Goal: Transaction & Acquisition: Purchase product/service

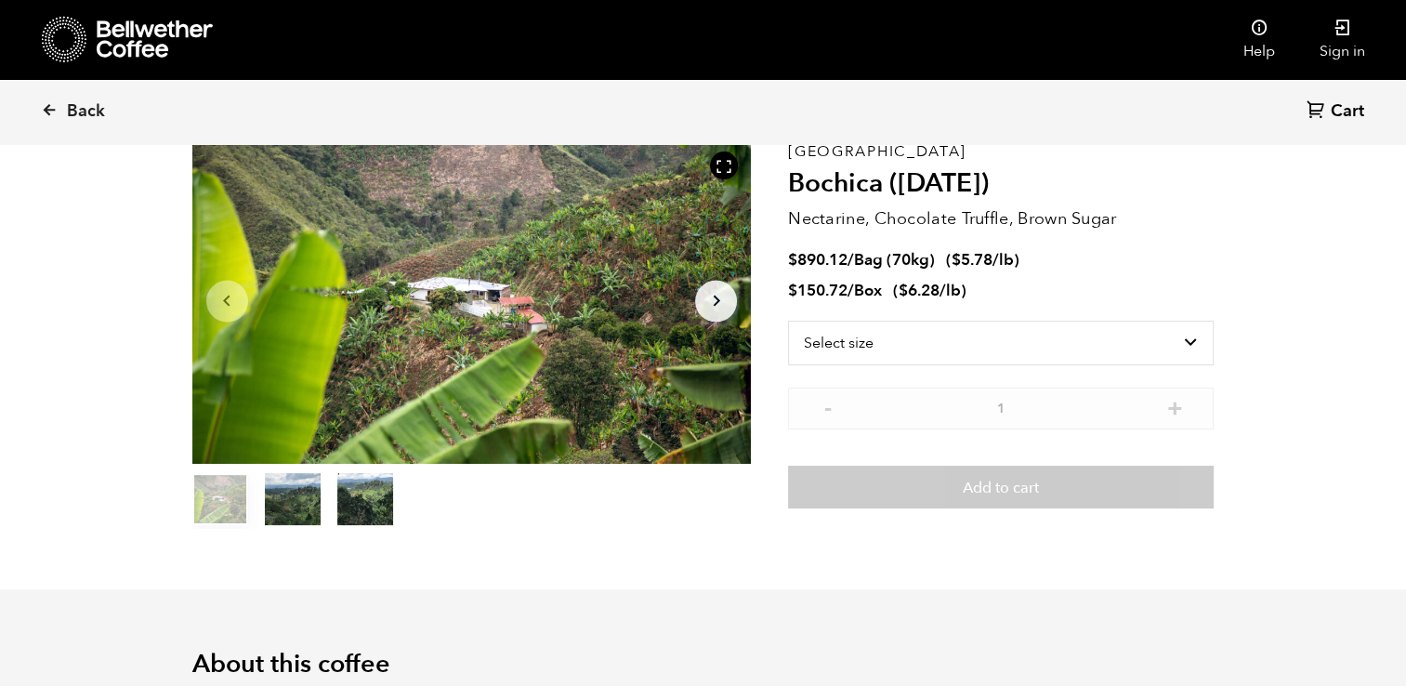
scroll to position [808, 990]
click at [64, 119] on link "Back" at bounding box center [98, 111] width 115 height 63
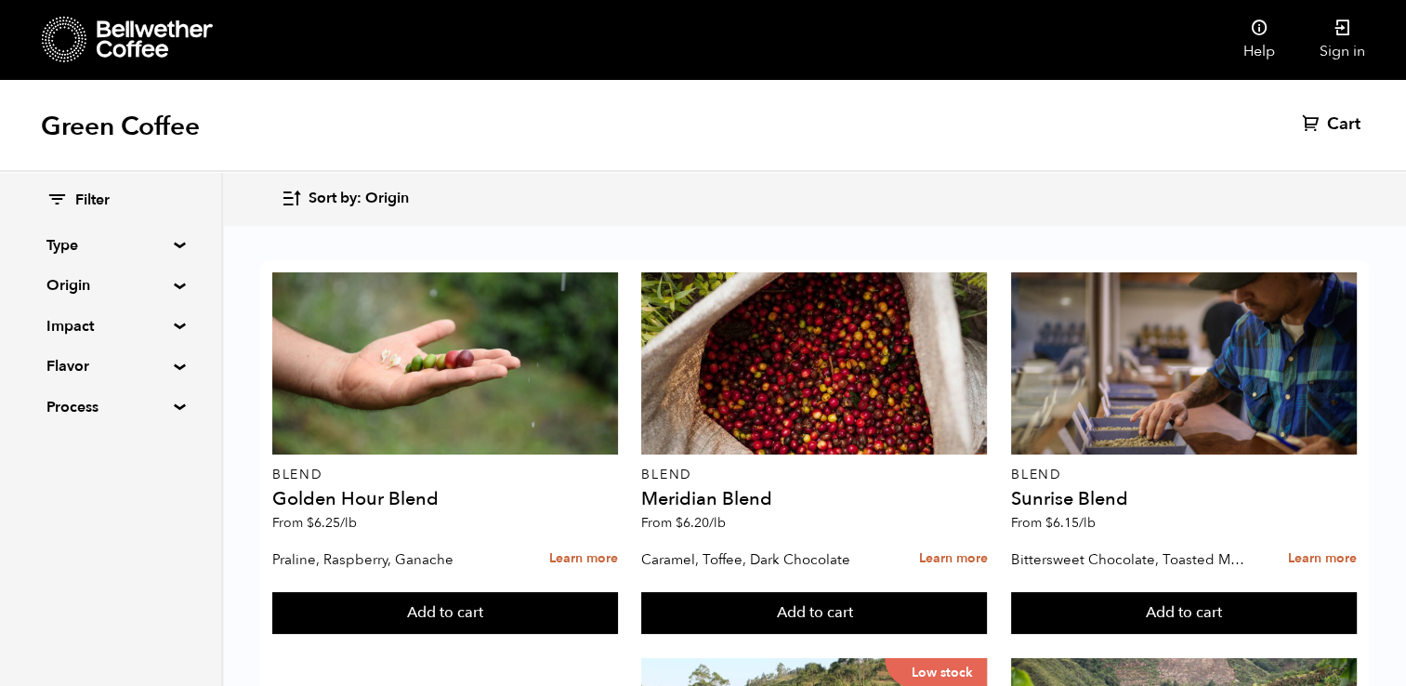
click at [295, 196] on icon "button" at bounding box center [291, 198] width 21 height 21
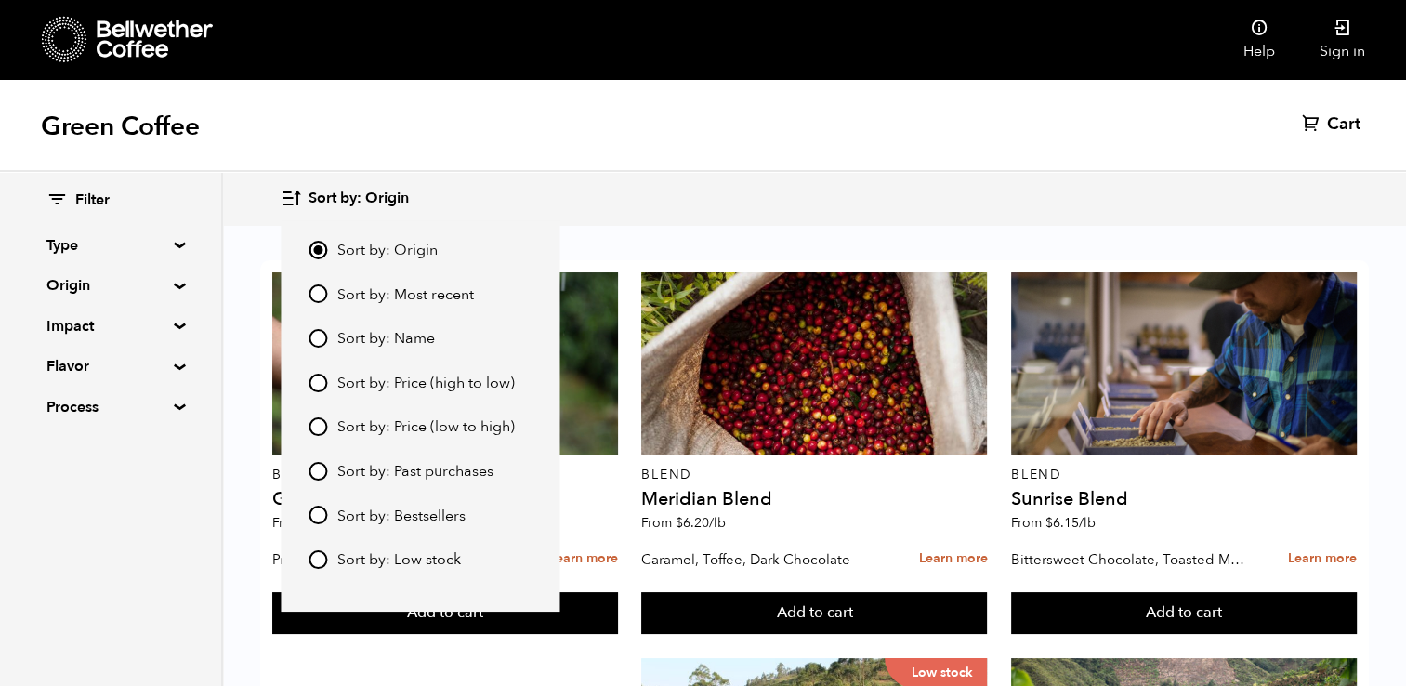
click at [539, 137] on div "Green Coffee Cart (0)" at bounding box center [703, 125] width 1406 height 93
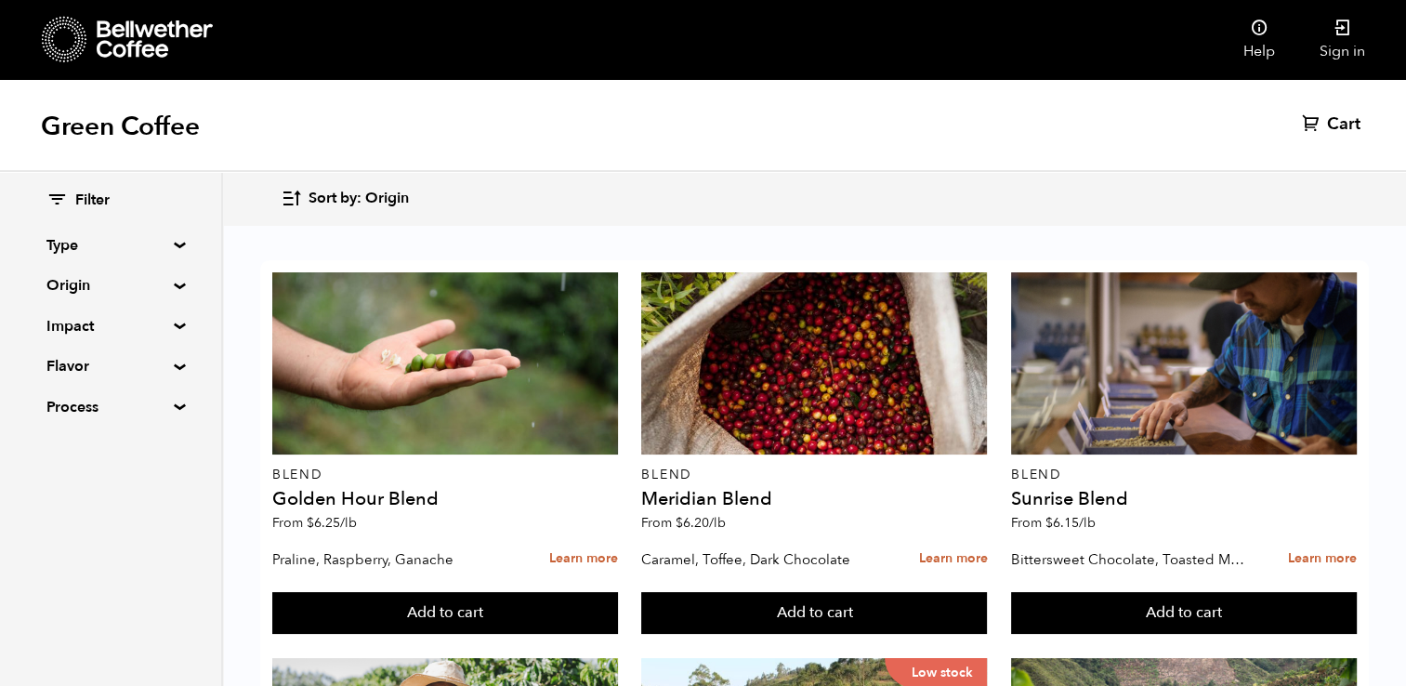
click at [168, 245] on summary "Type" at bounding box center [110, 245] width 128 height 22
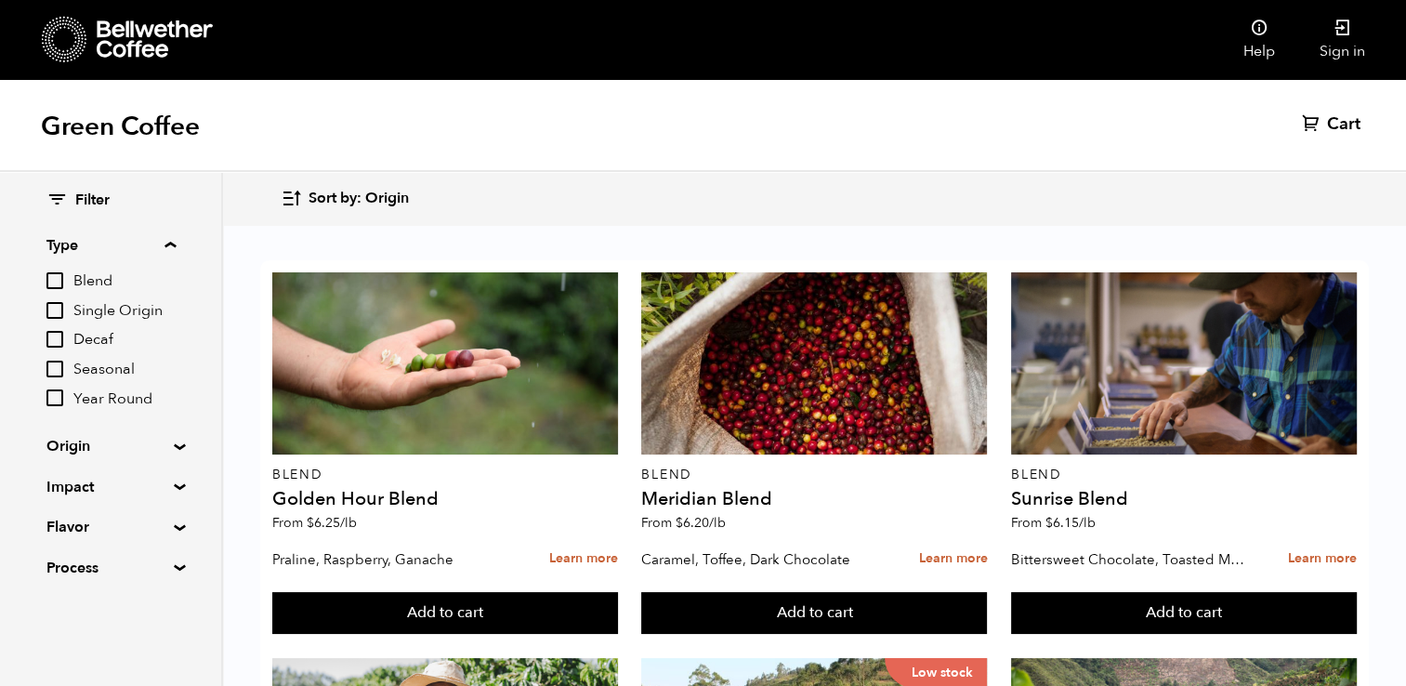
click at [57, 406] on input "Year Round" at bounding box center [54, 397] width 17 height 17
checkbox input "true"
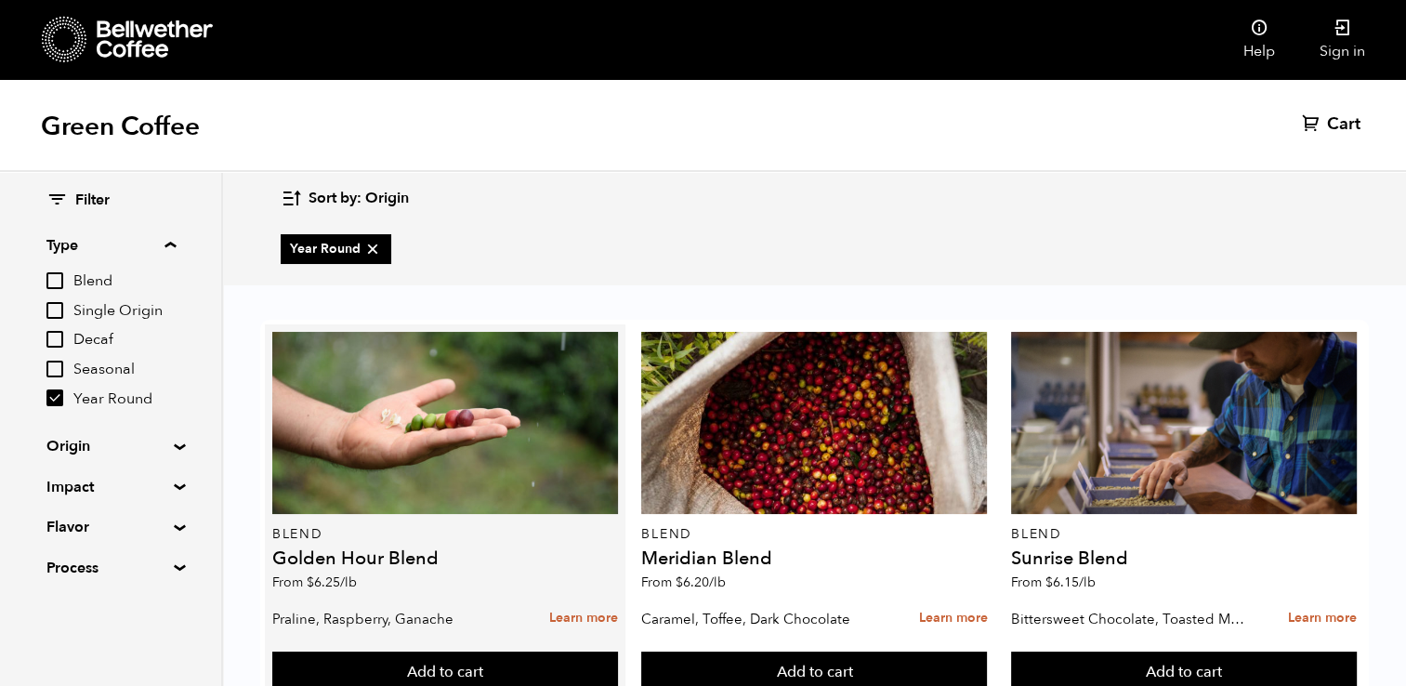
click at [269, 337] on article "Blend Golden Hour Blend From $ 6.25 /lb Praline, Raspberry, Ganache Learn more …" at bounding box center [445, 512] width 361 height 377
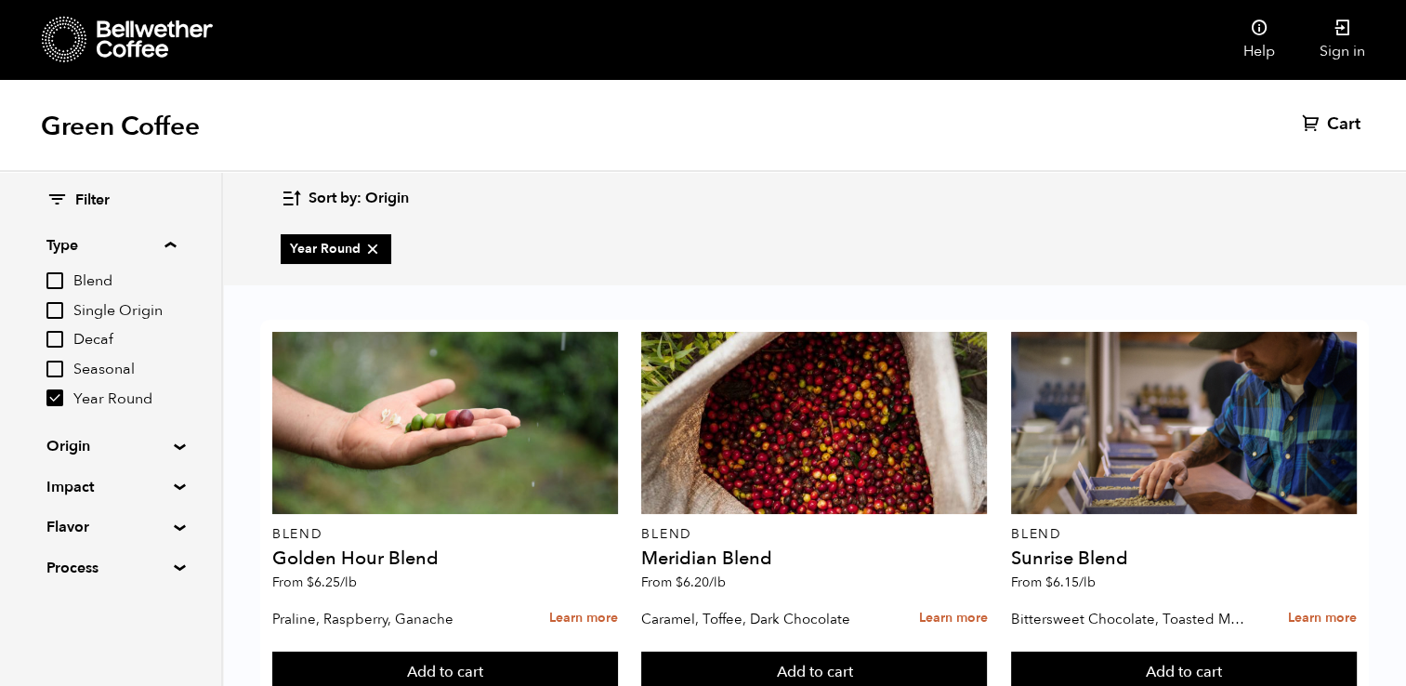
click at [169, 446] on summary "Origin" at bounding box center [110, 446] width 128 height 22
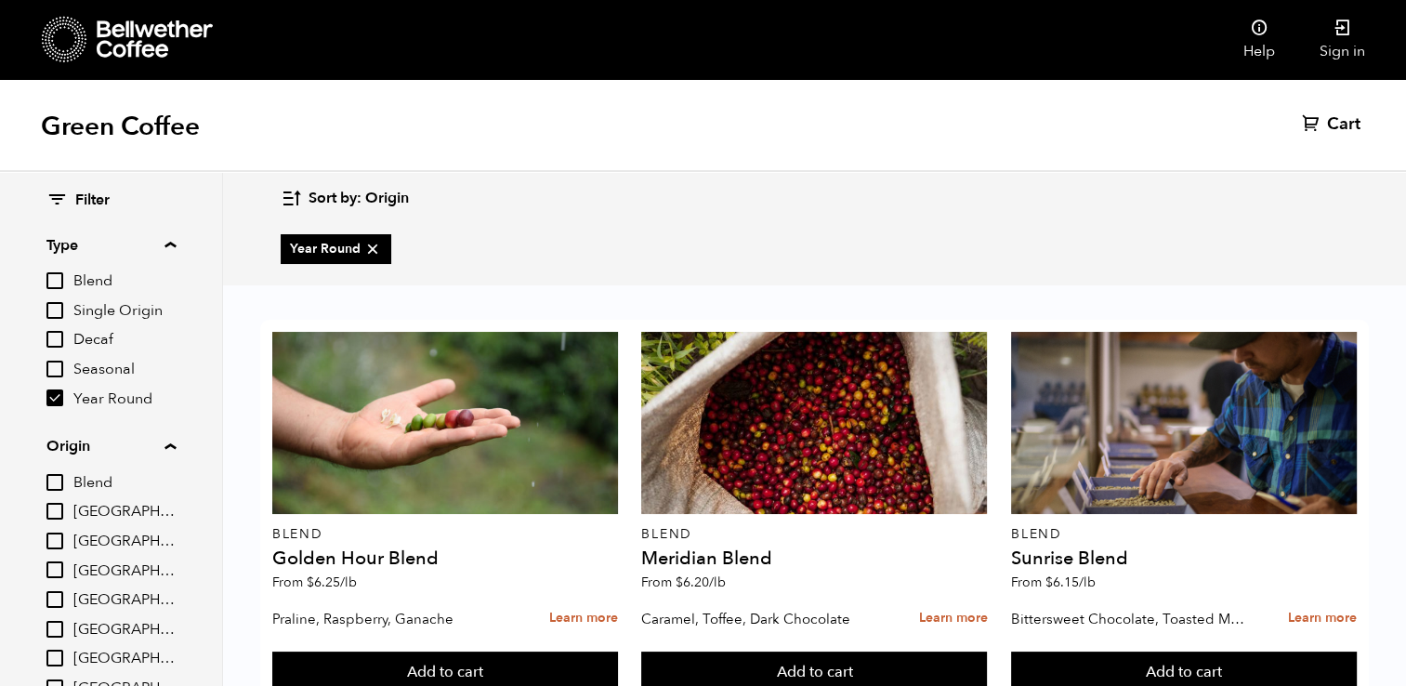
click at [52, 562] on input "[GEOGRAPHIC_DATA]" at bounding box center [54, 569] width 17 height 17
checkbox input "true"
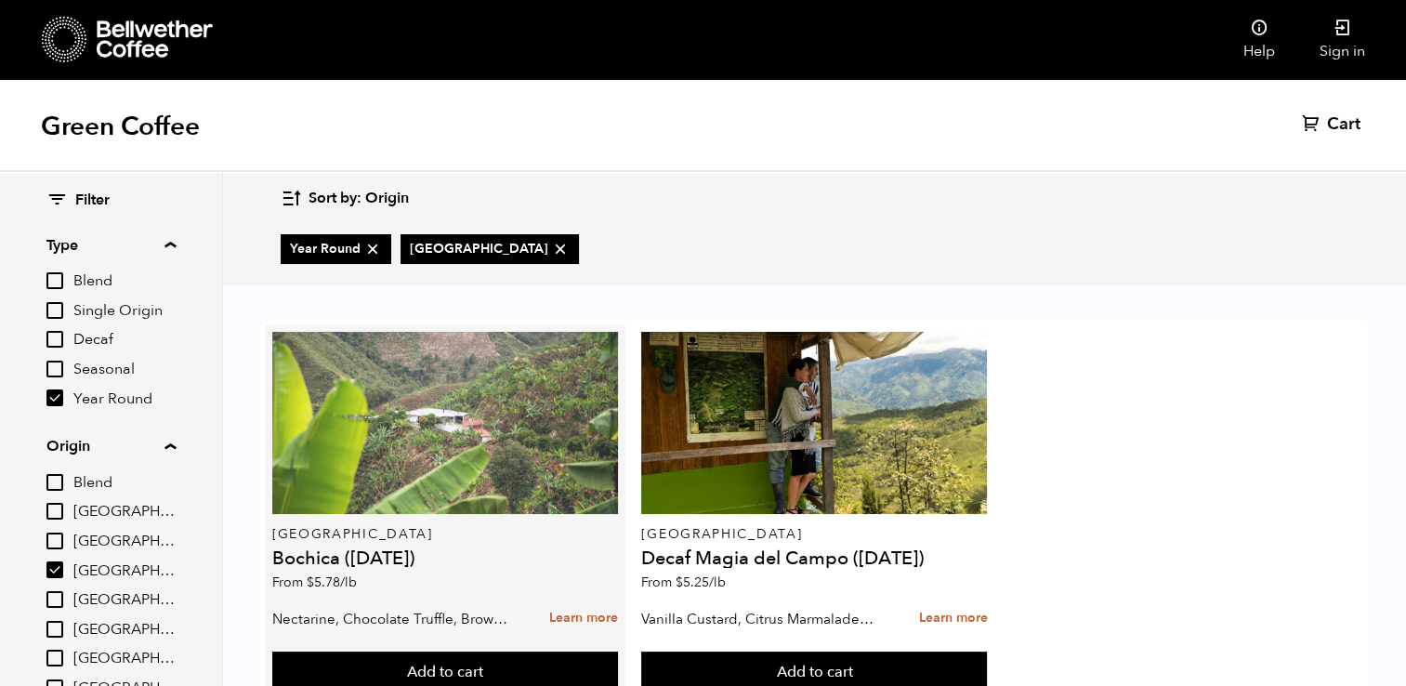
scroll to position [65, 0]
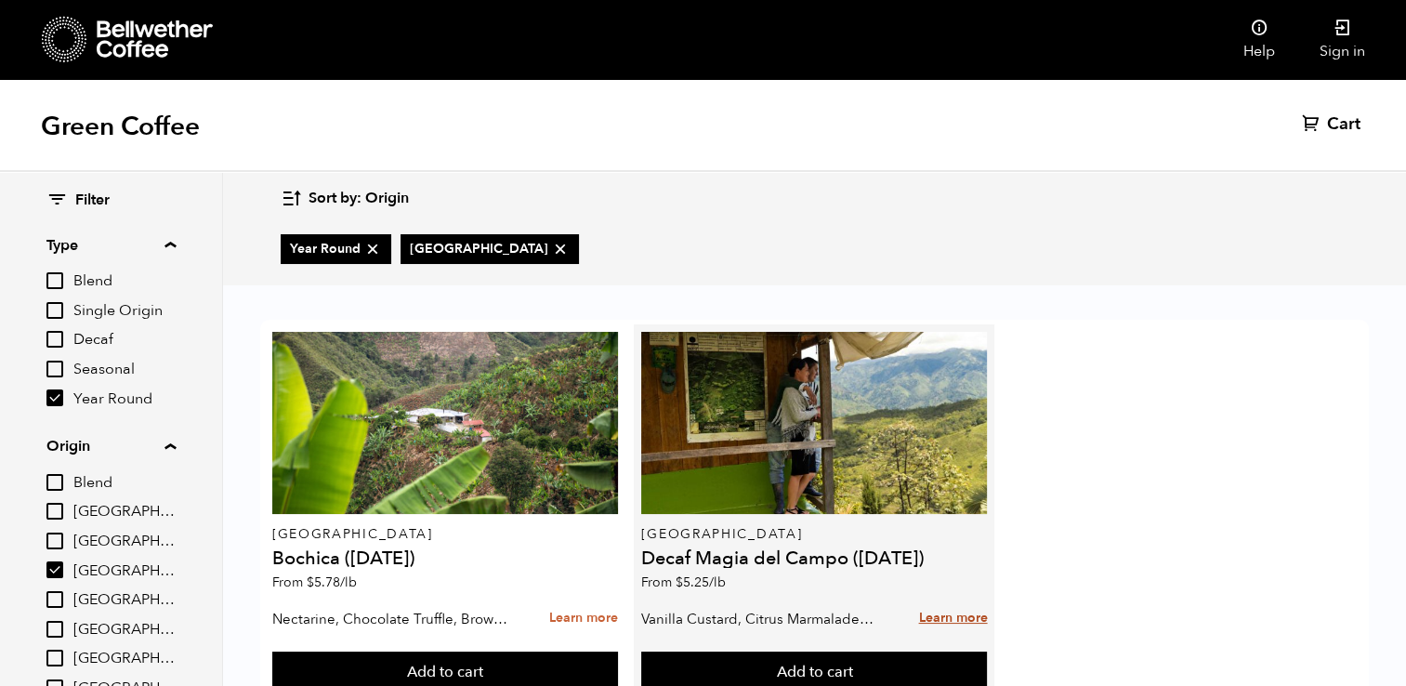
click at [961, 598] on link "Learn more" at bounding box center [952, 618] width 69 height 40
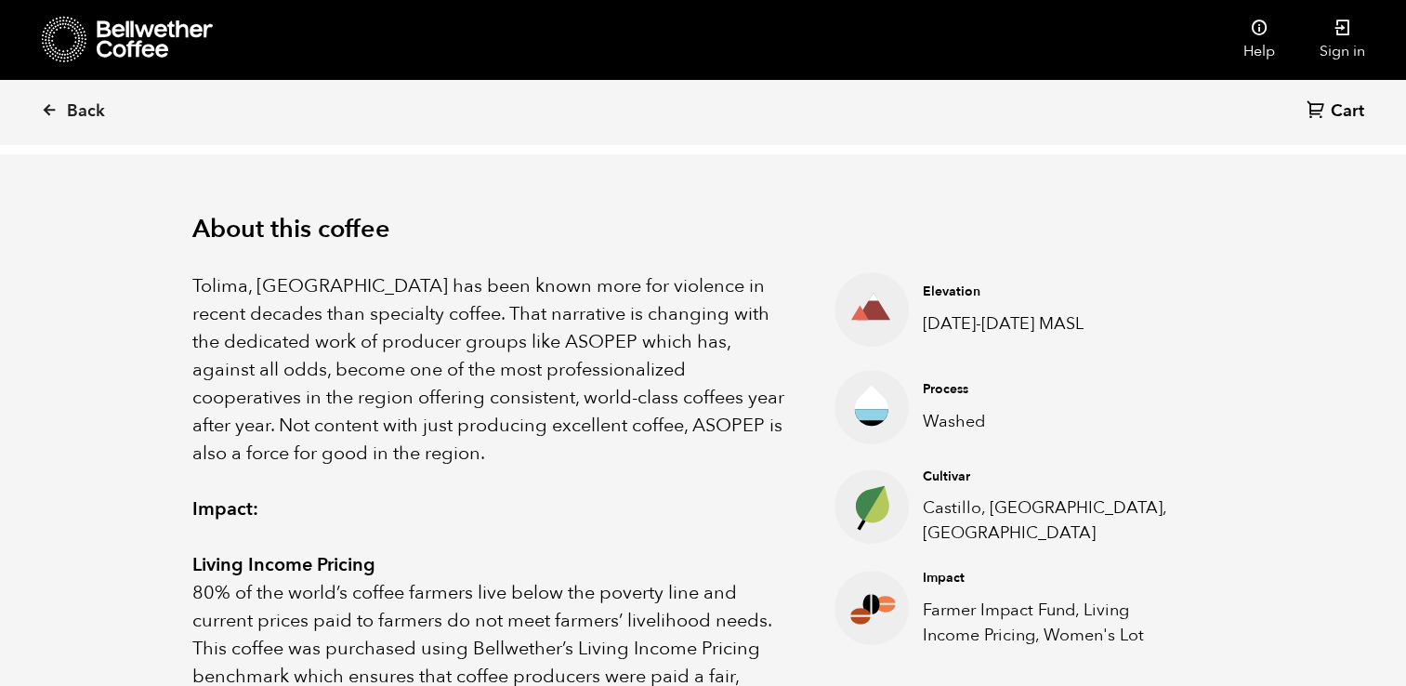
scroll to position [535, 0]
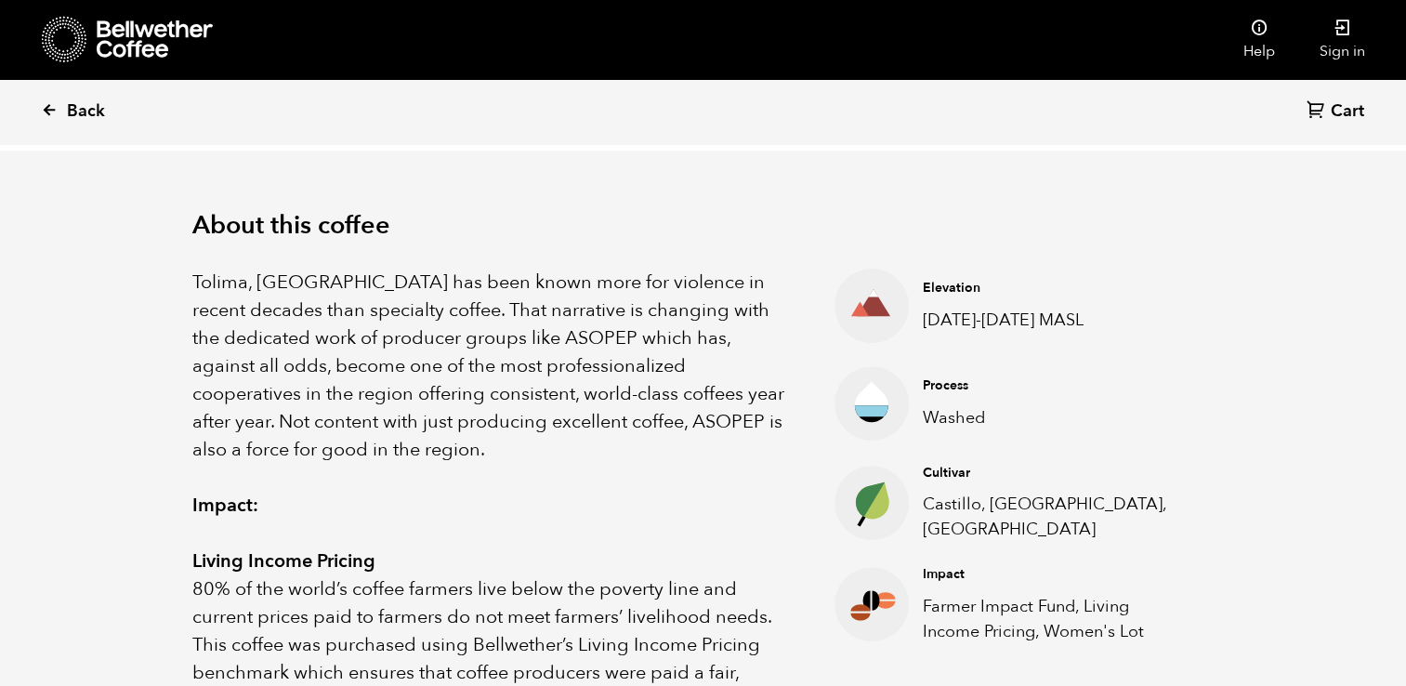
click at [63, 108] on link "Back" at bounding box center [98, 111] width 115 height 63
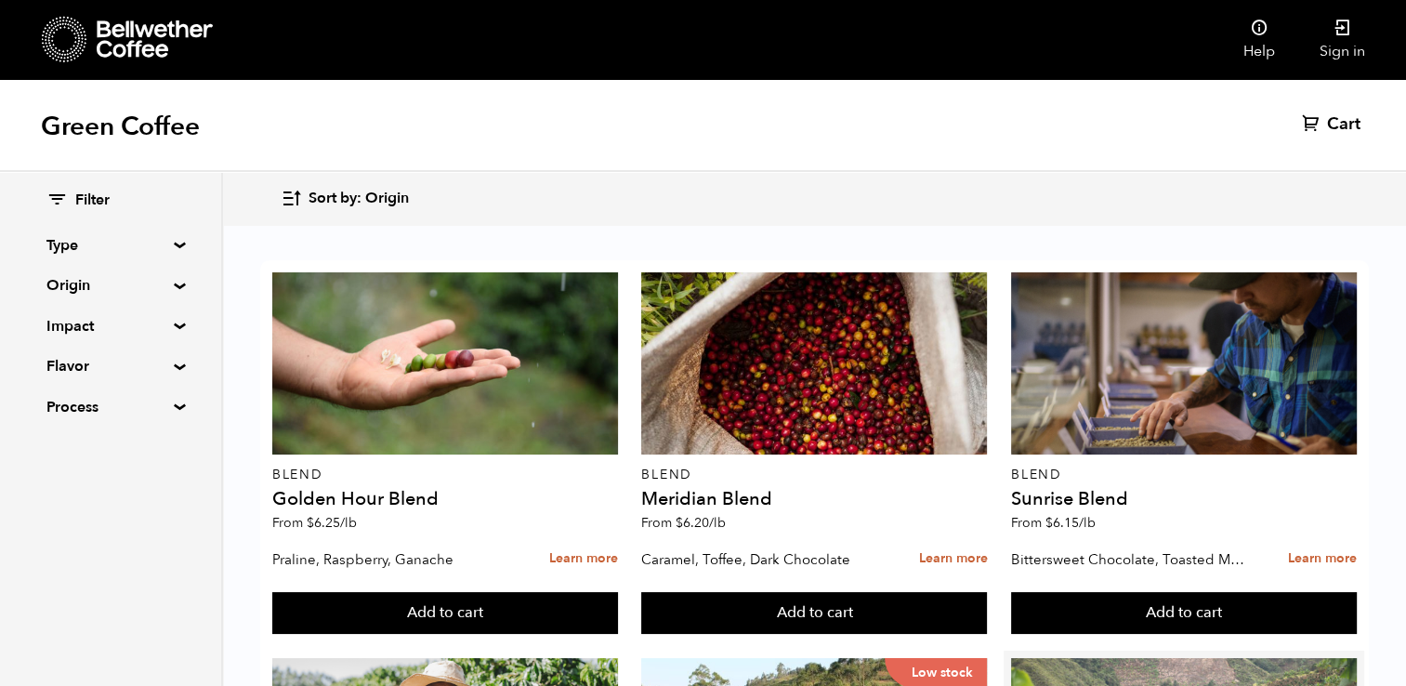
scroll to position [320, 0]
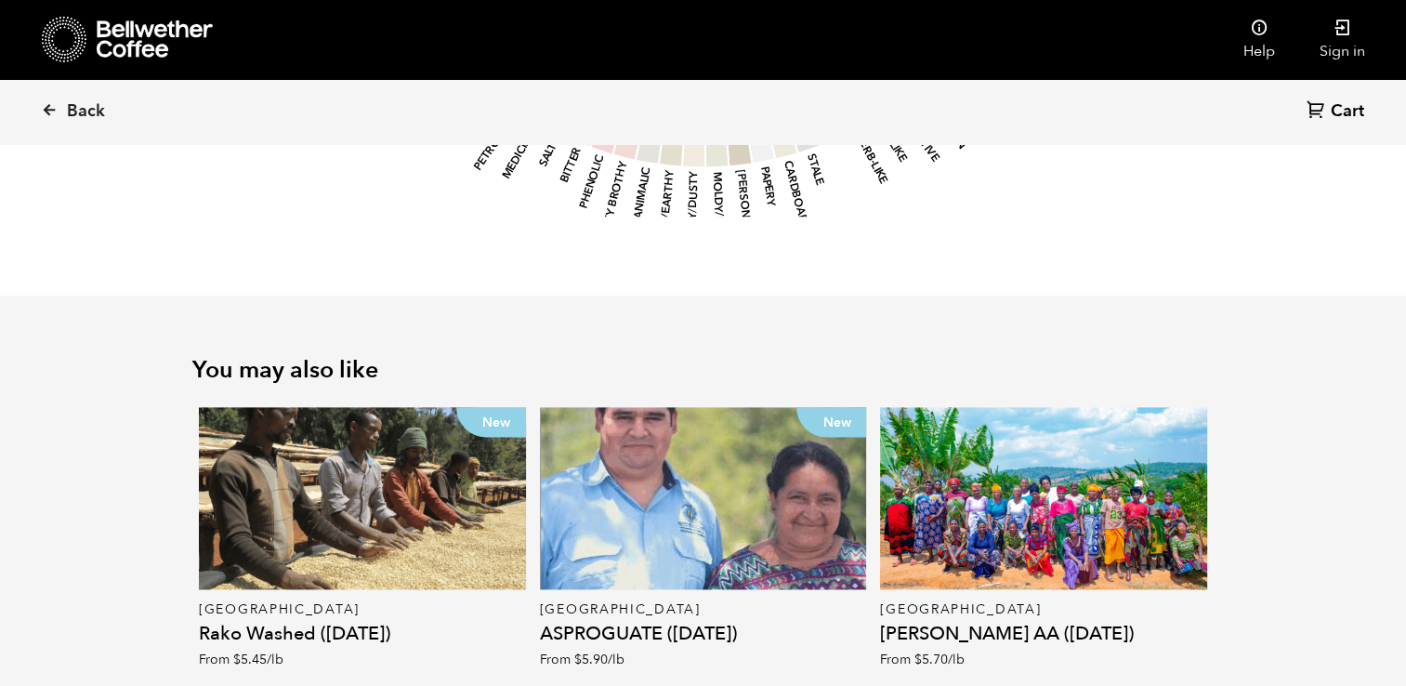
scroll to position [2302, 0]
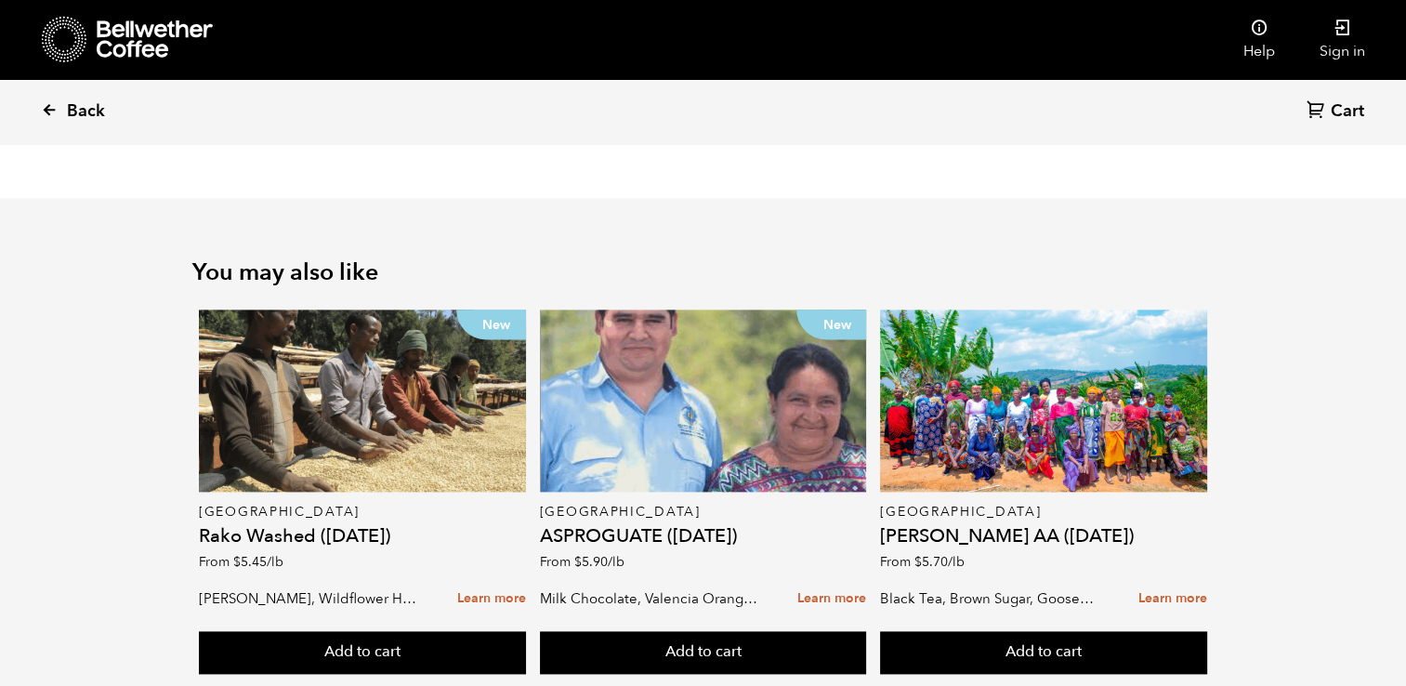
click at [63, 94] on link "Back" at bounding box center [98, 111] width 115 height 63
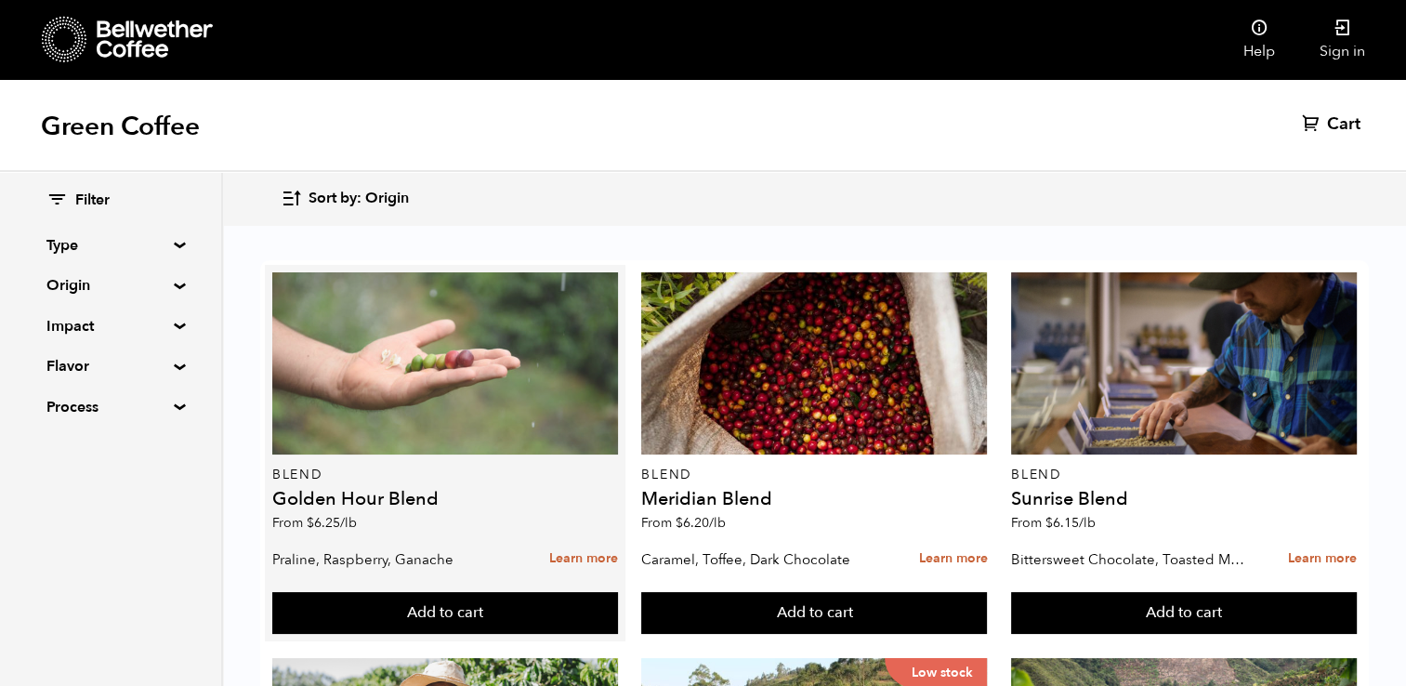
click at [439, 394] on div at bounding box center [445, 363] width 346 height 182
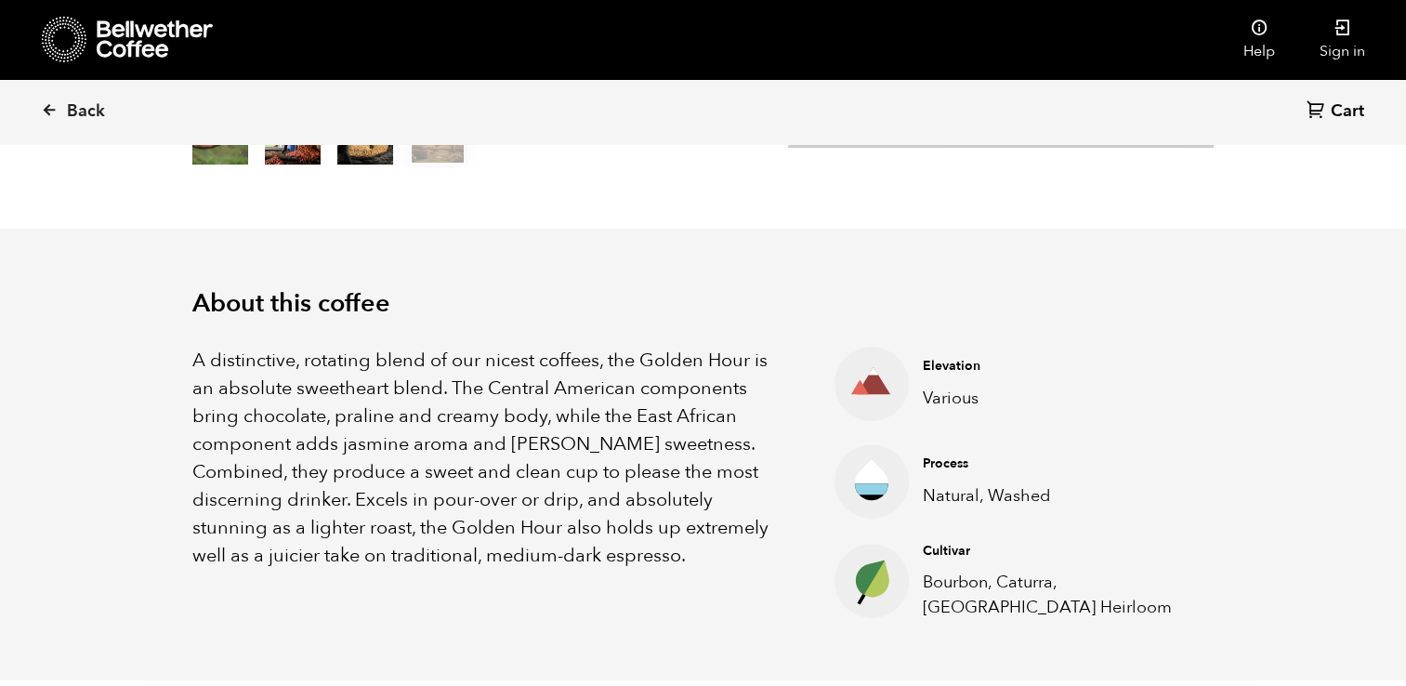
scroll to position [457, 0]
click at [117, 433] on section "About this coffee A distinctive, rotating blend of our nicest coffees, the Gold…" at bounding box center [703, 455] width 1406 height 453
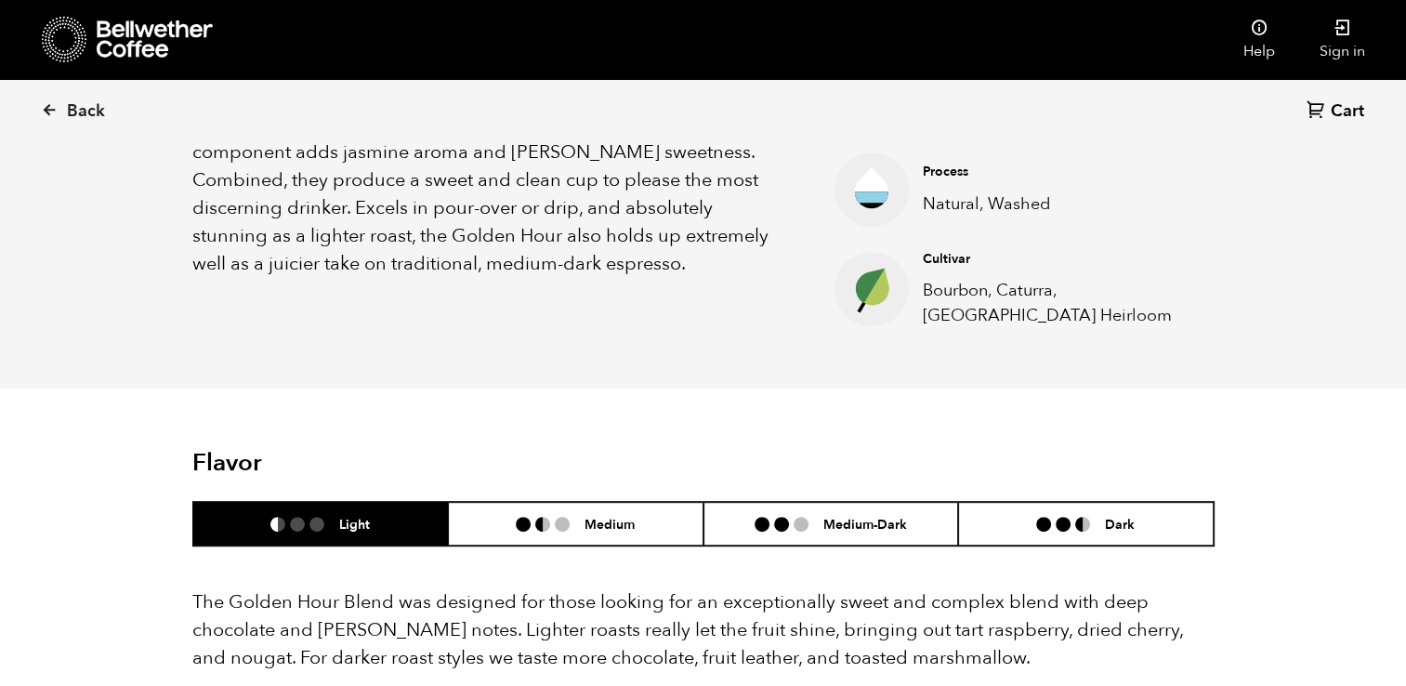
scroll to position [751, 0]
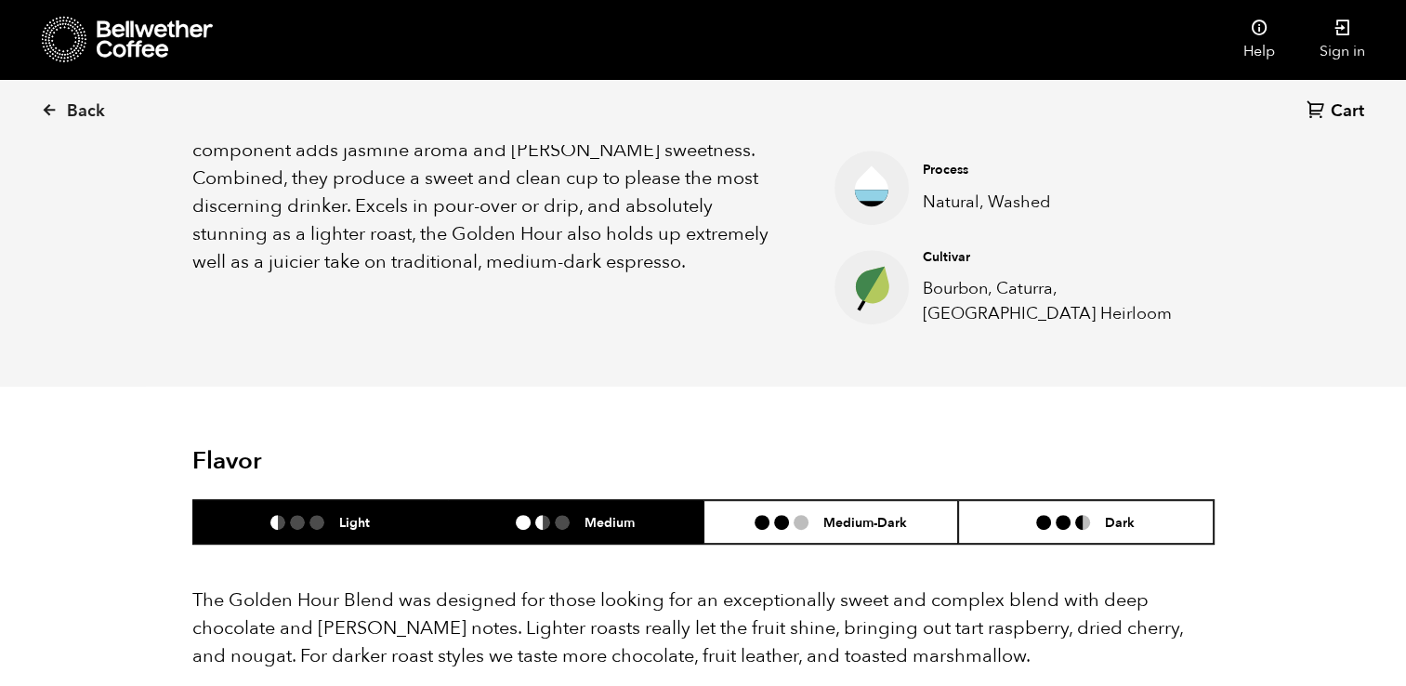
click at [610, 539] on li "Medium" at bounding box center [576, 522] width 256 height 44
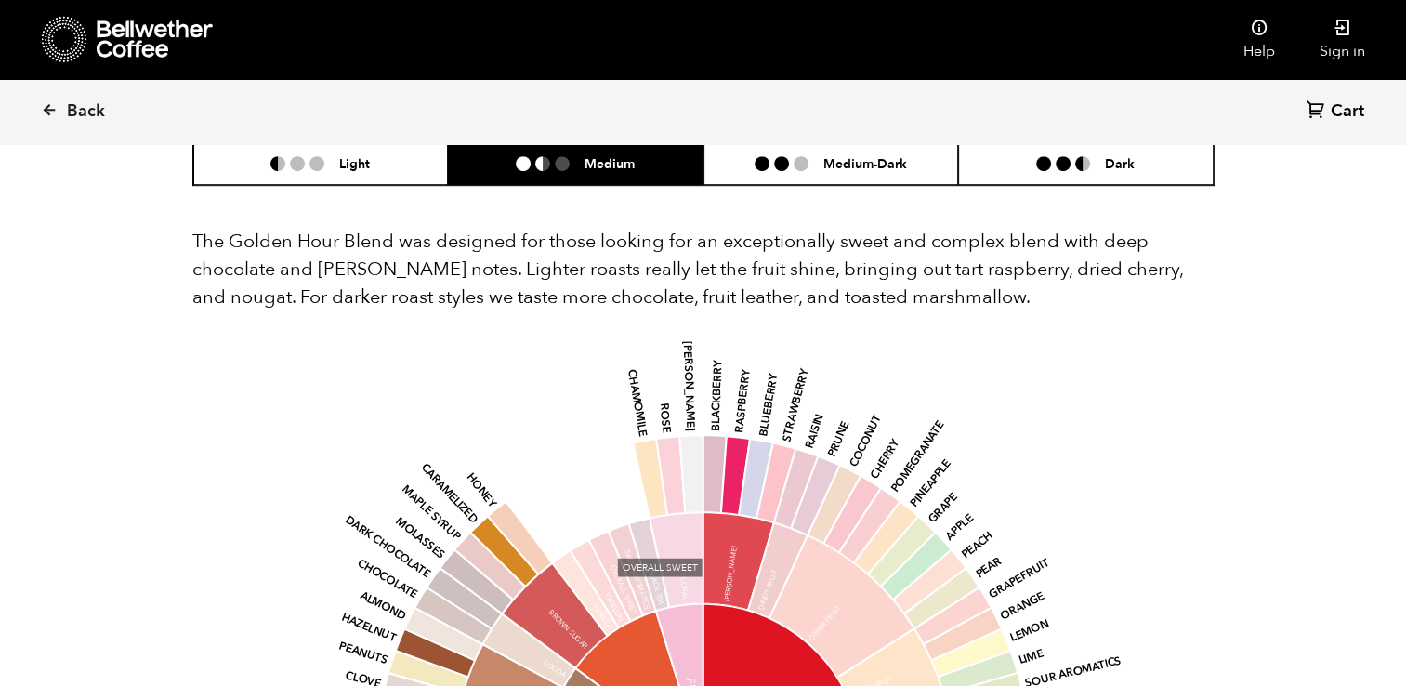
scroll to position [1108, 0]
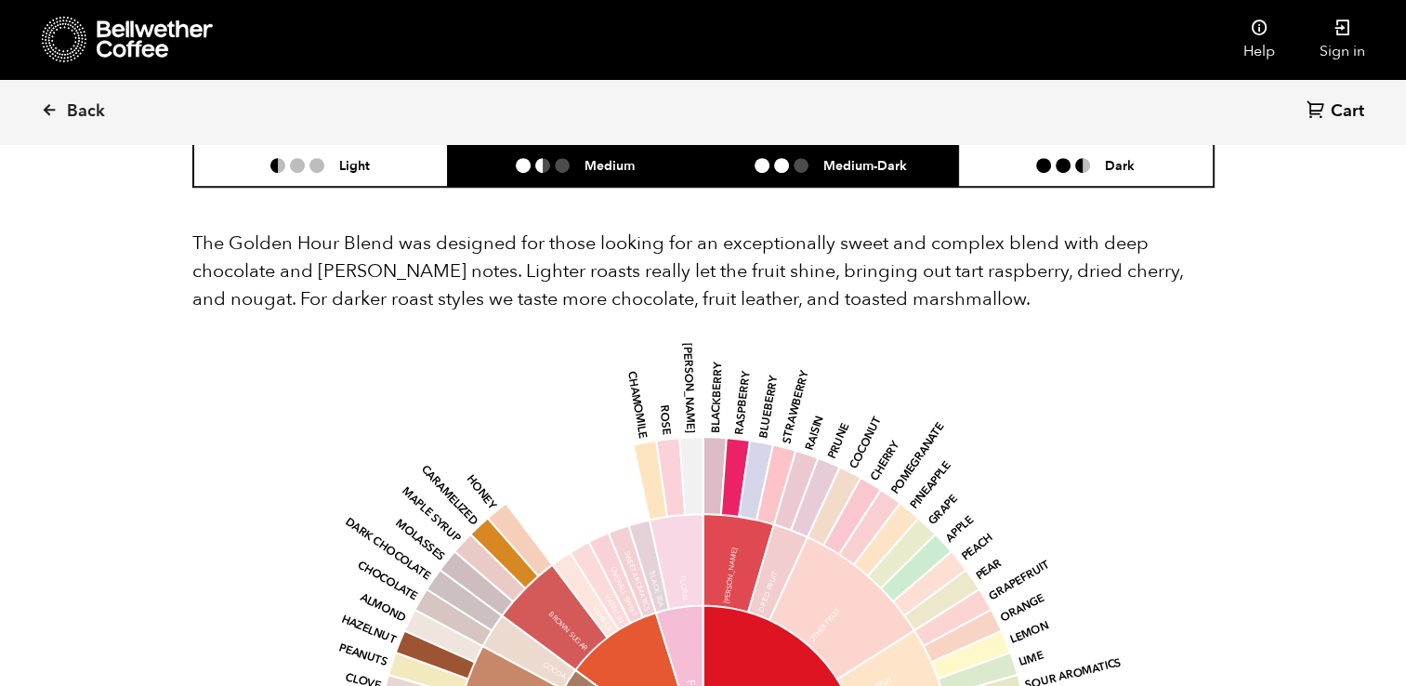
click at [817, 150] on li "Medium-Dark" at bounding box center [831, 165] width 256 height 44
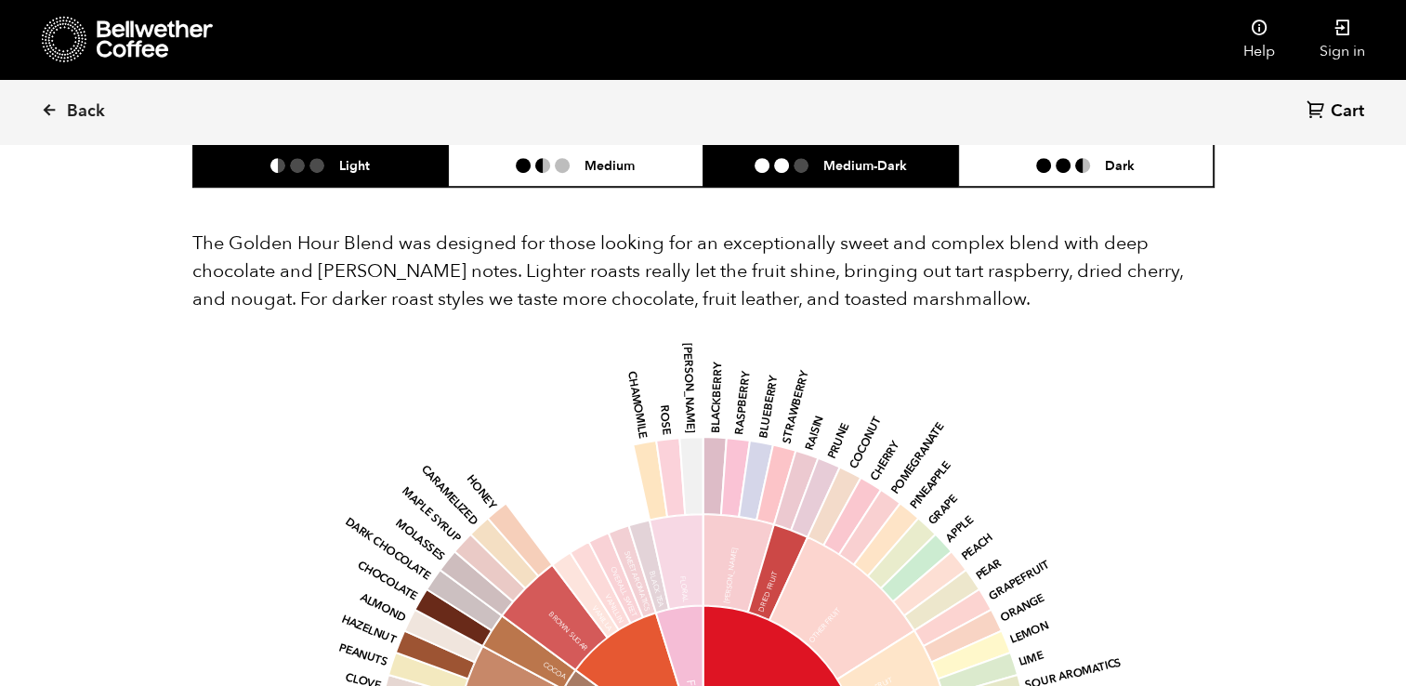
click at [372, 154] on li "Light" at bounding box center [321, 165] width 256 height 44
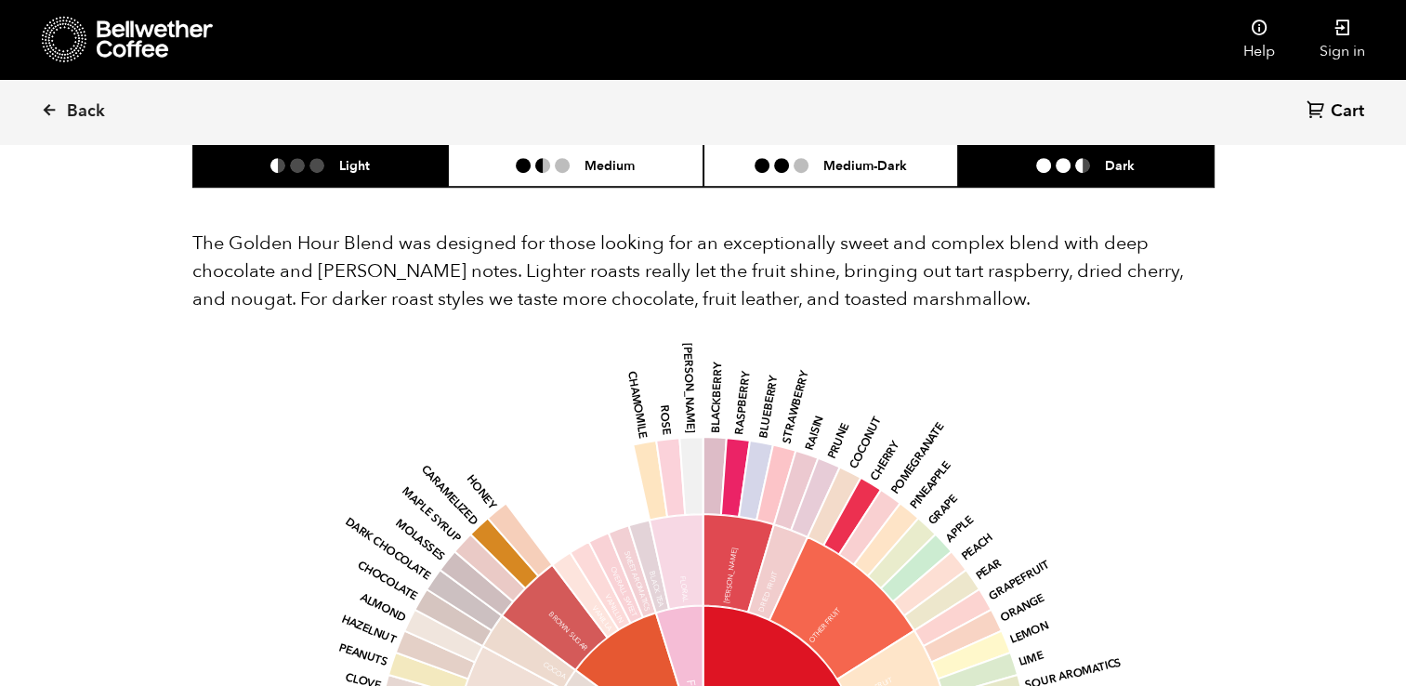
click at [992, 161] on li "Dark" at bounding box center [1086, 165] width 256 height 44
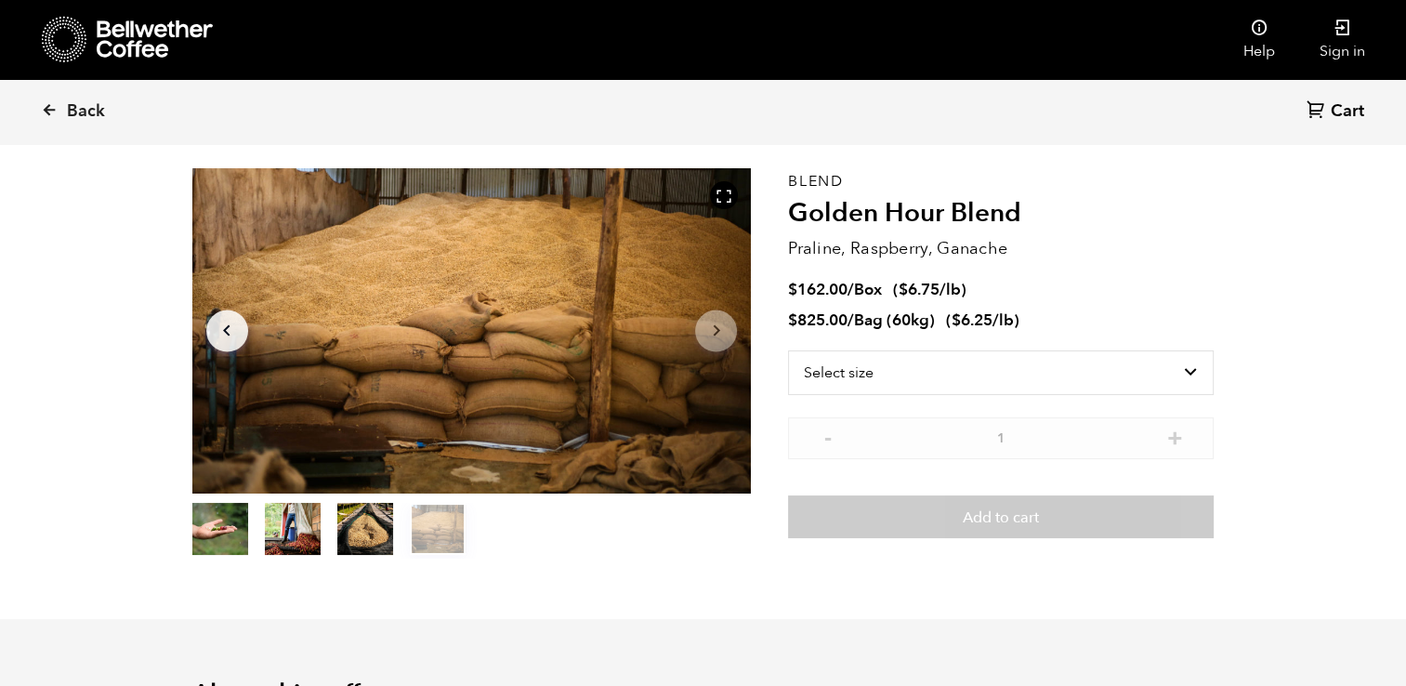
scroll to position [0, 0]
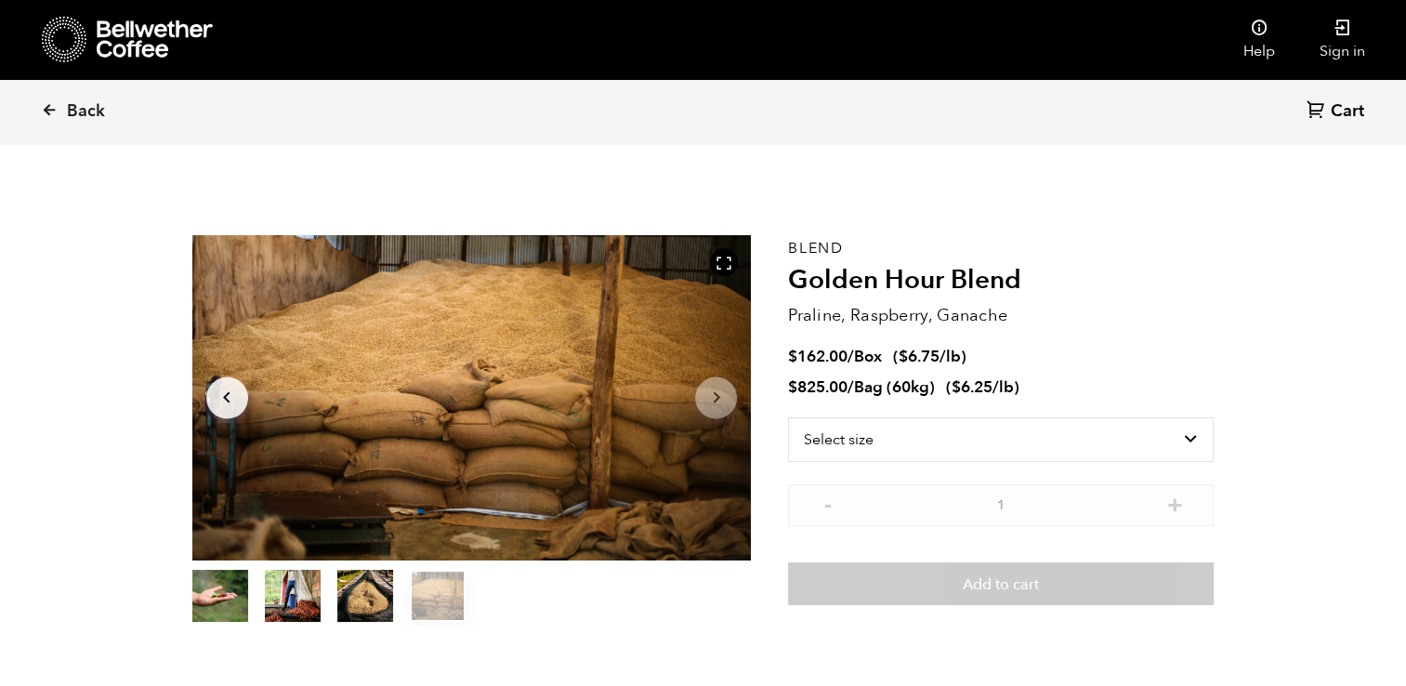
click at [64, 91] on link "Back" at bounding box center [98, 111] width 115 height 63
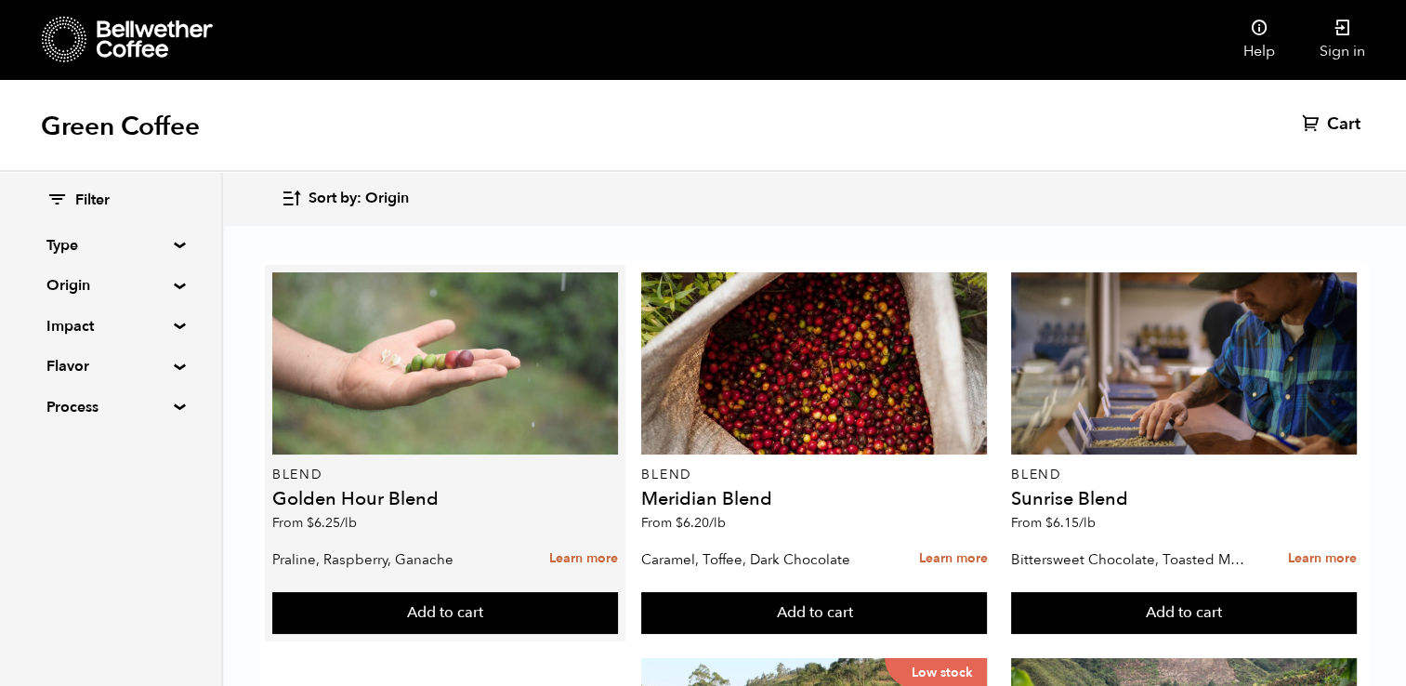
scroll to position [289, 0]
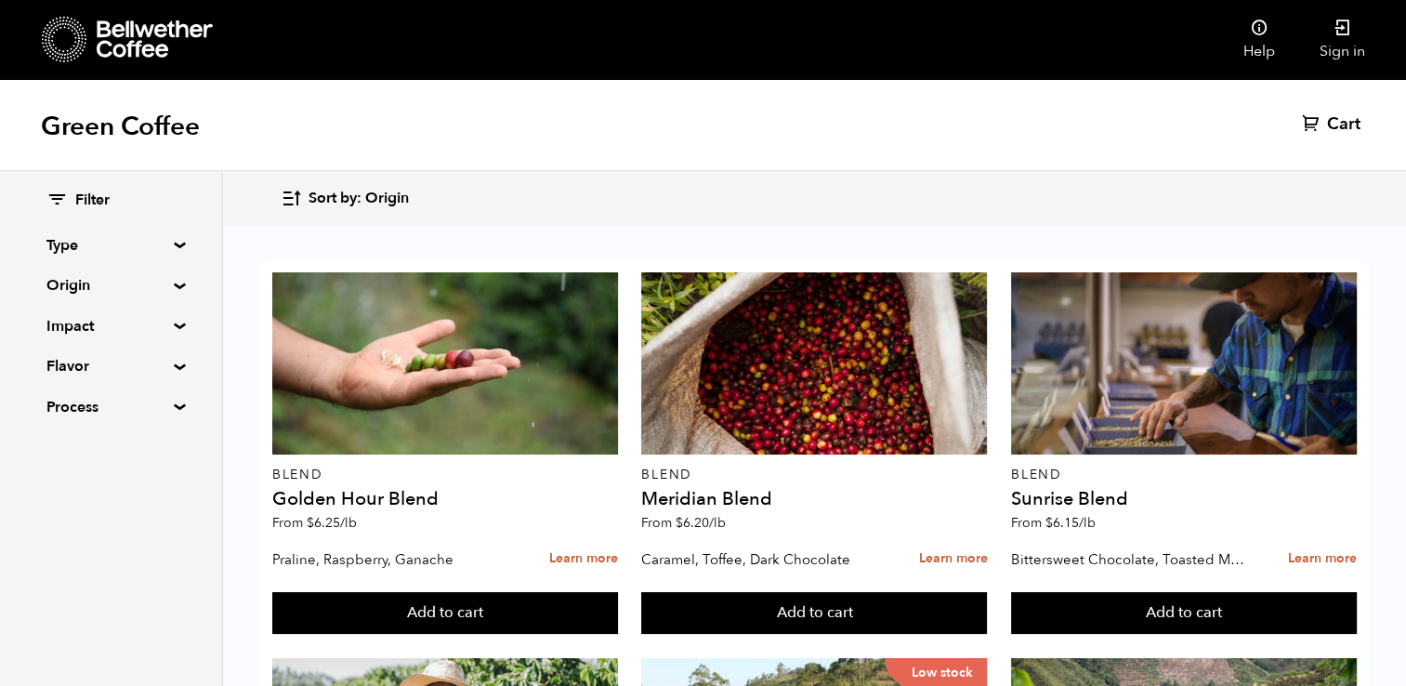
click at [159, 290] on summary "Origin" at bounding box center [110, 285] width 128 height 22
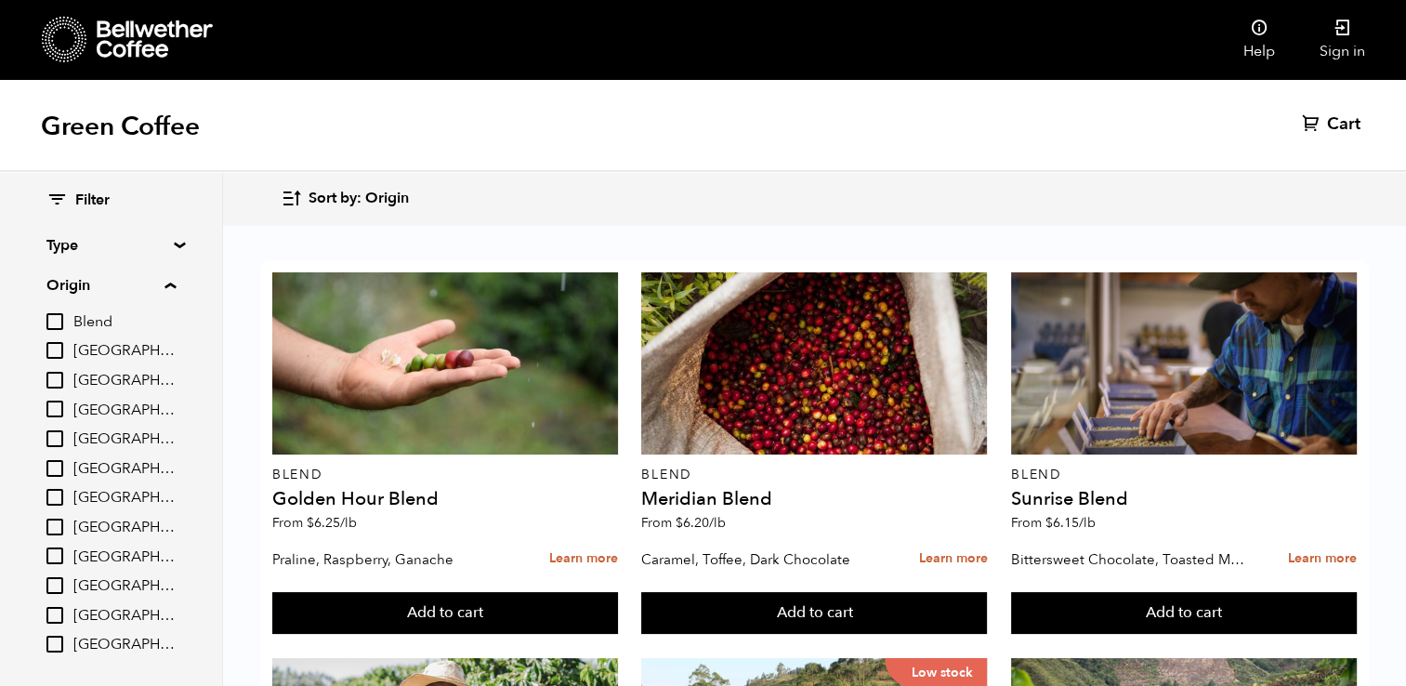
click at [60, 410] on input "[GEOGRAPHIC_DATA]" at bounding box center [54, 409] width 17 height 17
checkbox input "true"
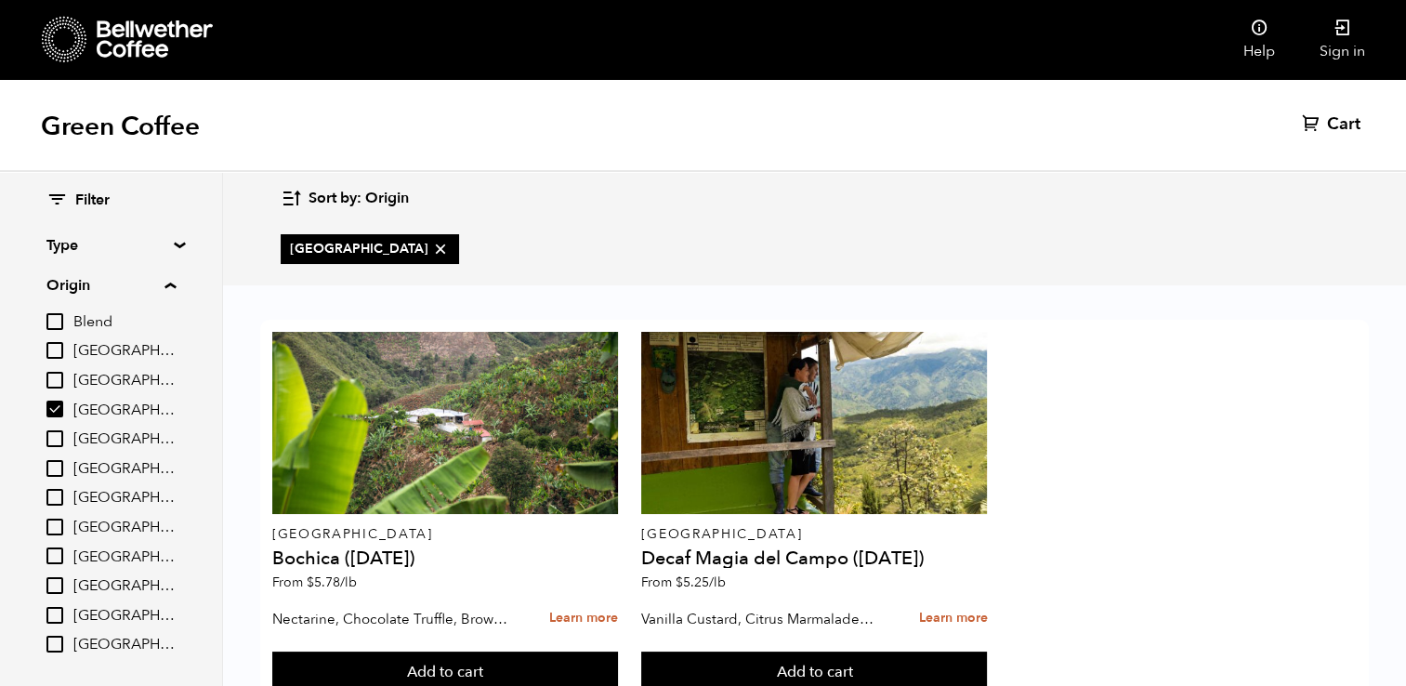
scroll to position [65, 0]
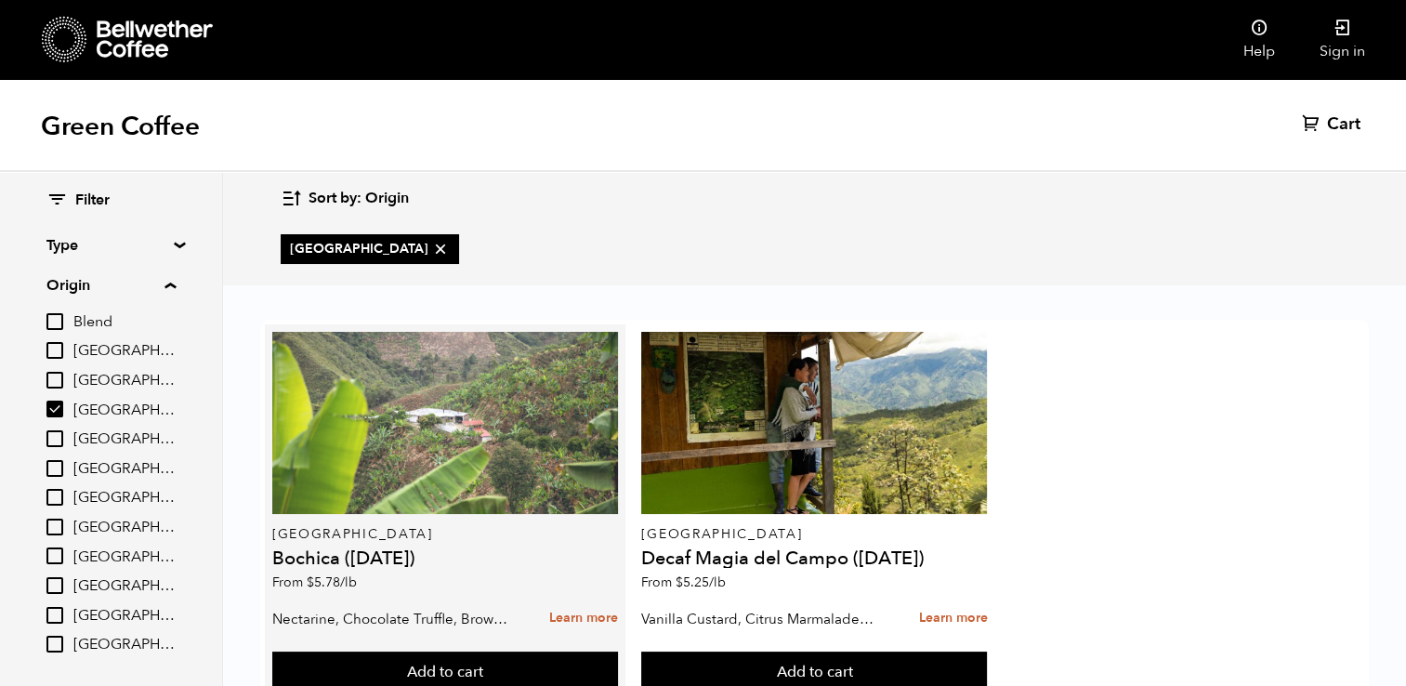
click at [450, 390] on div at bounding box center [445, 423] width 346 height 182
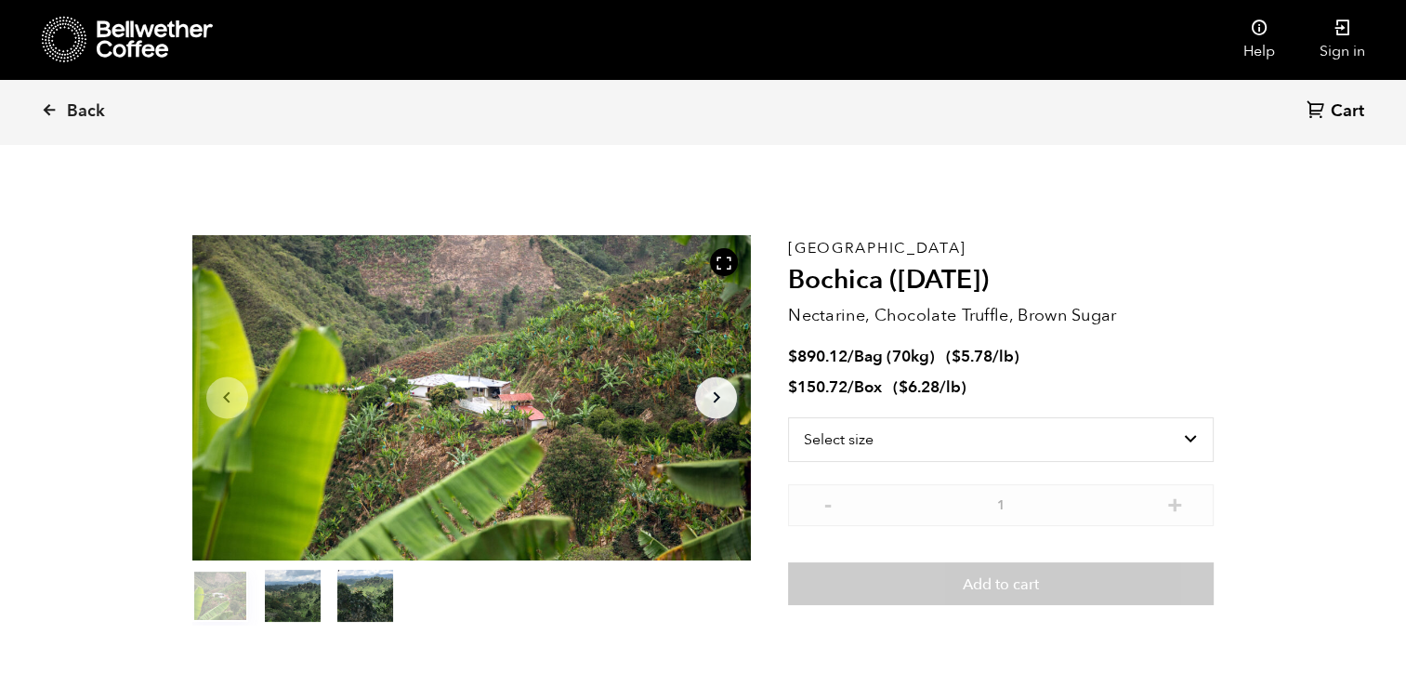
scroll to position [808, 990]
click at [1030, 438] on select "Select size Bag (70kg) (154 lbs) Box (24 lbs)" at bounding box center [1001, 439] width 426 height 45
select select "bag"
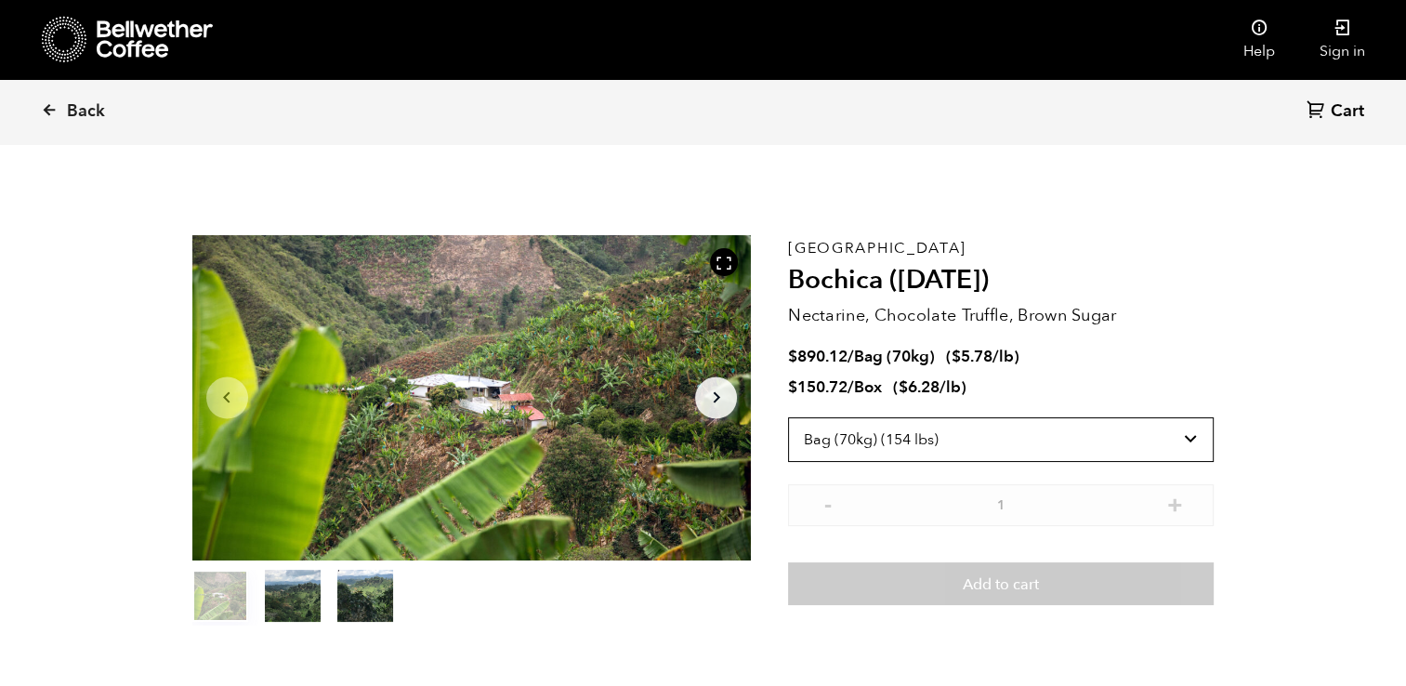
click at [788, 417] on select "Select size Bag (70kg) (154 lbs) Box (24 lbs)" at bounding box center [1001, 439] width 426 height 45
